Goal: Task Accomplishment & Management: Manage account settings

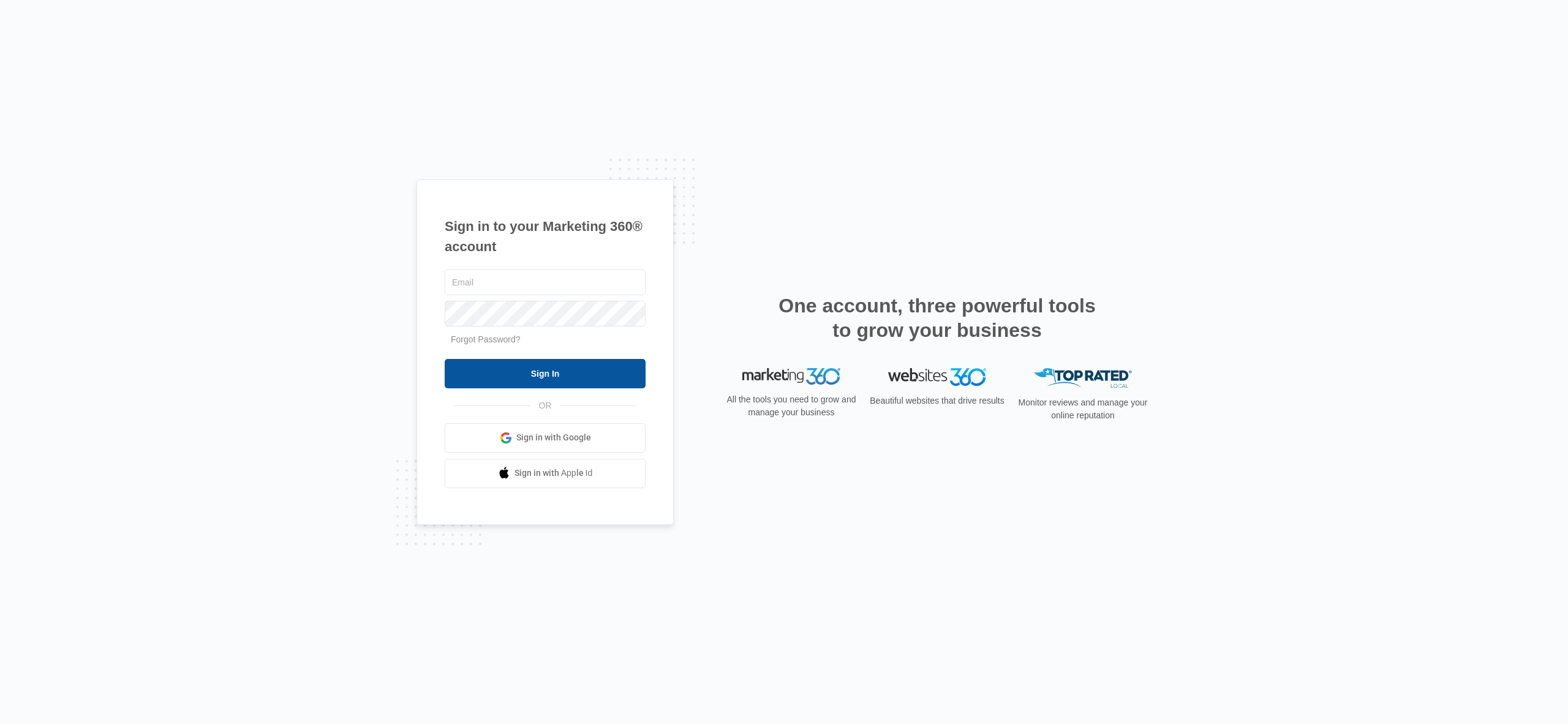
type input "[EMAIL_ADDRESS][DOMAIN_NAME]"
click at [556, 363] on input "Sign In" at bounding box center [545, 373] width 201 height 29
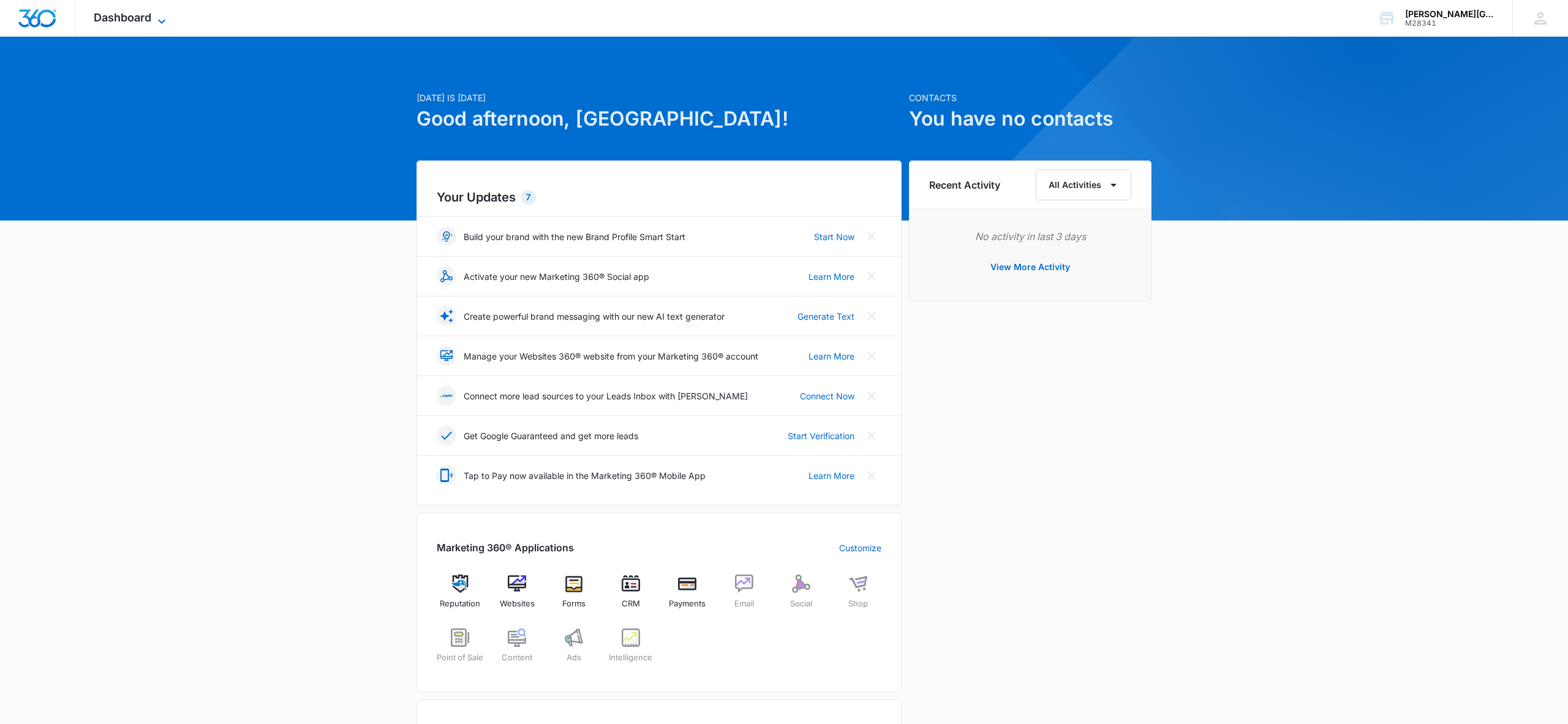
click at [144, 16] on span "Dashboard" at bounding box center [122, 17] width 58 height 13
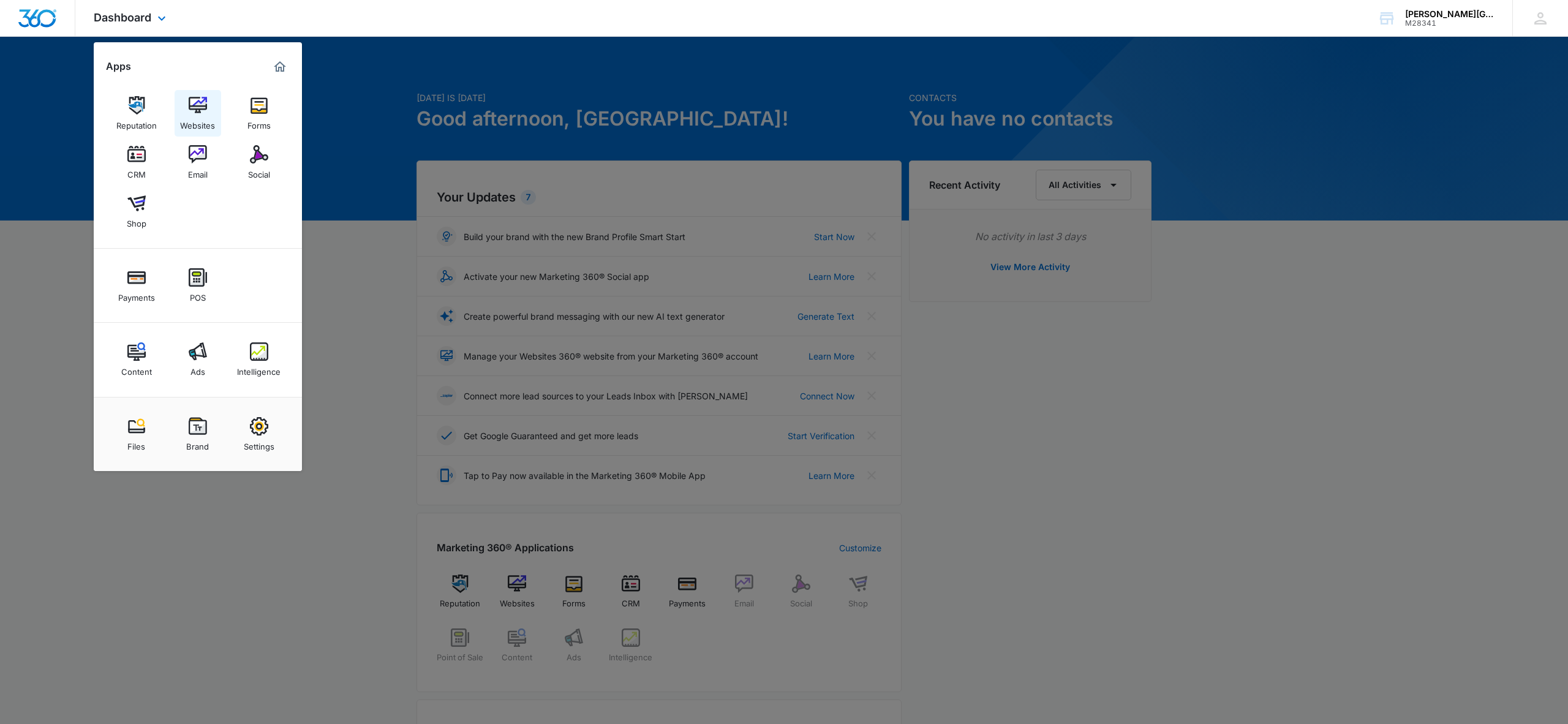
click at [197, 102] on img at bounding box center [197, 105] width 18 height 18
